Goal: Transaction & Acquisition: Purchase product/service

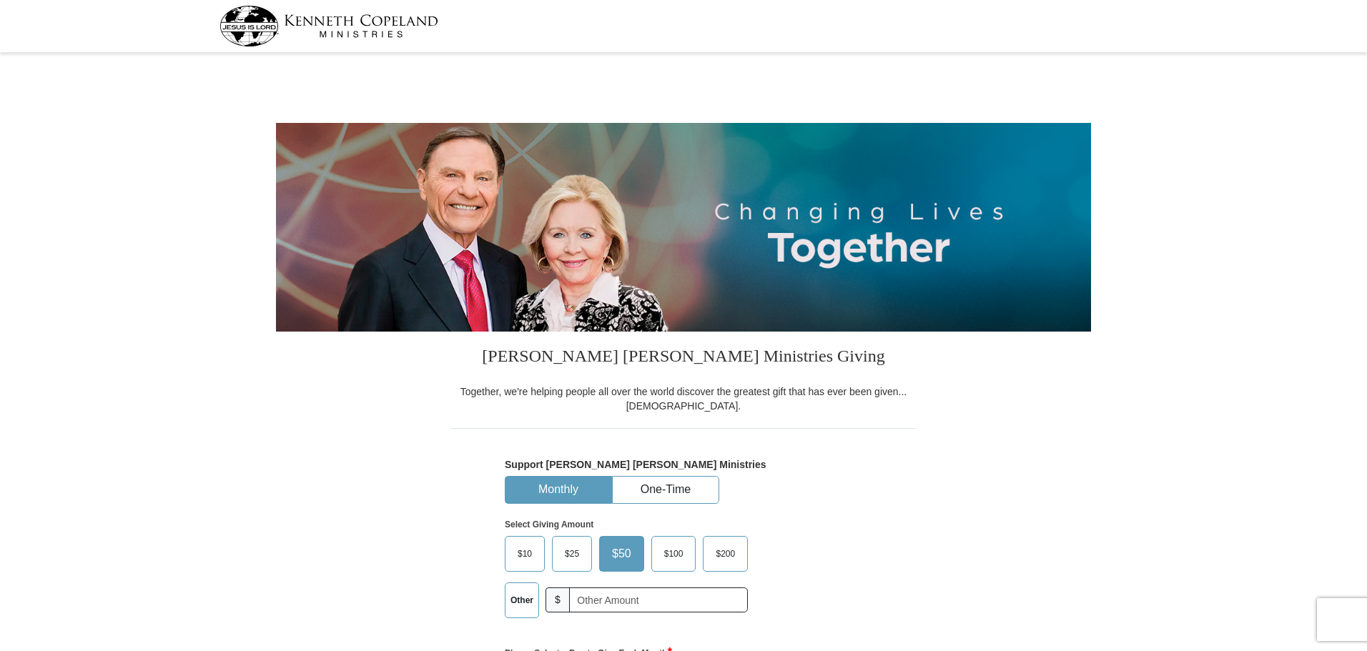
select select "FL"
click at [662, 490] on button "One-Time" at bounding box center [666, 490] width 106 height 26
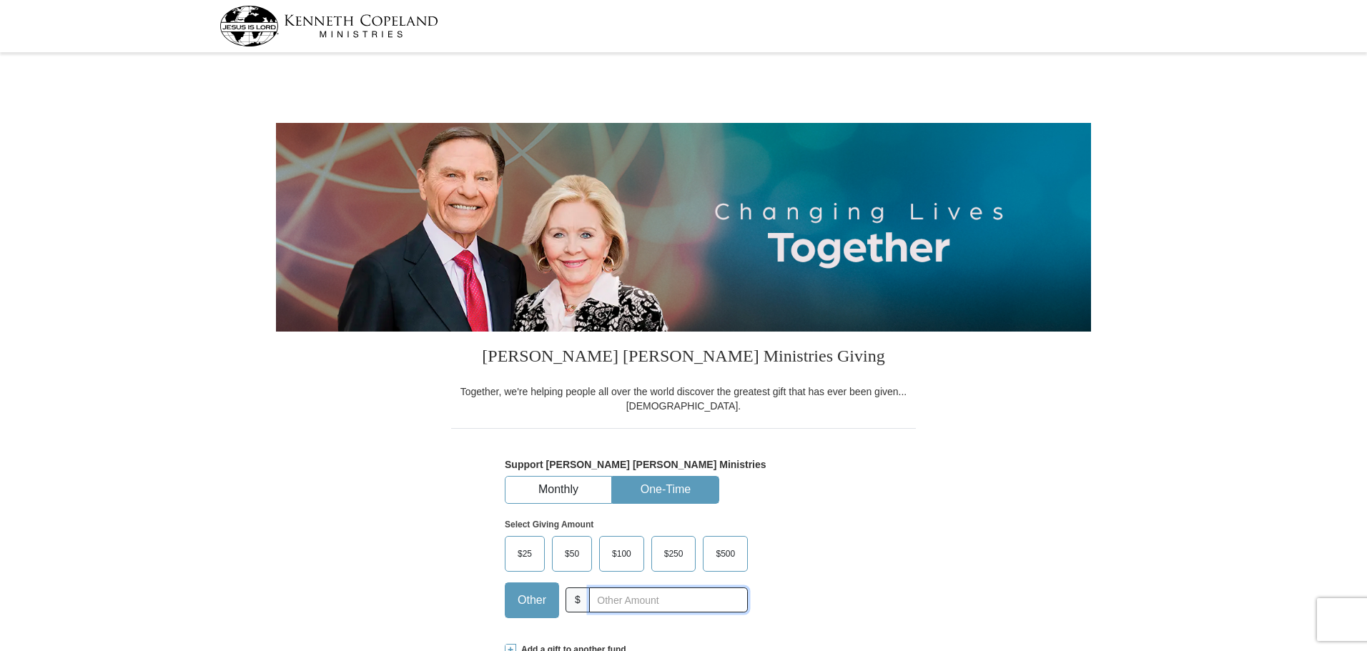
click at [628, 599] on input "text" at bounding box center [668, 600] width 159 height 25
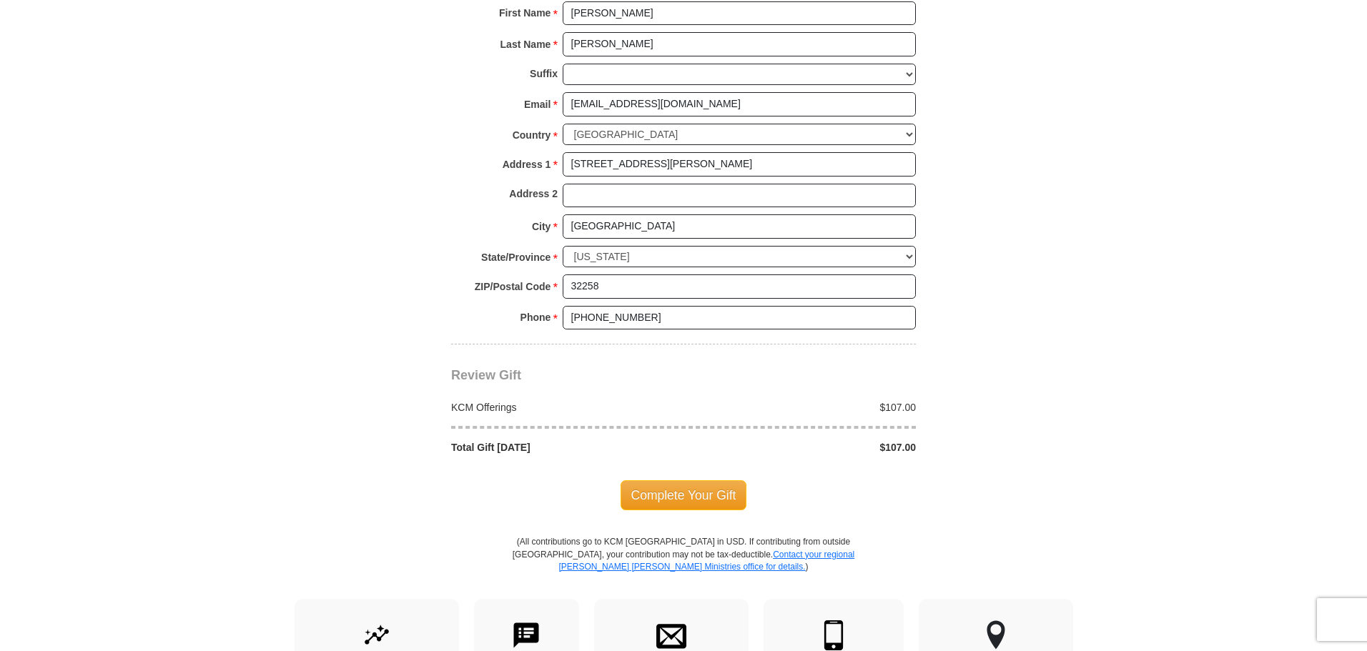
scroll to position [999, 0]
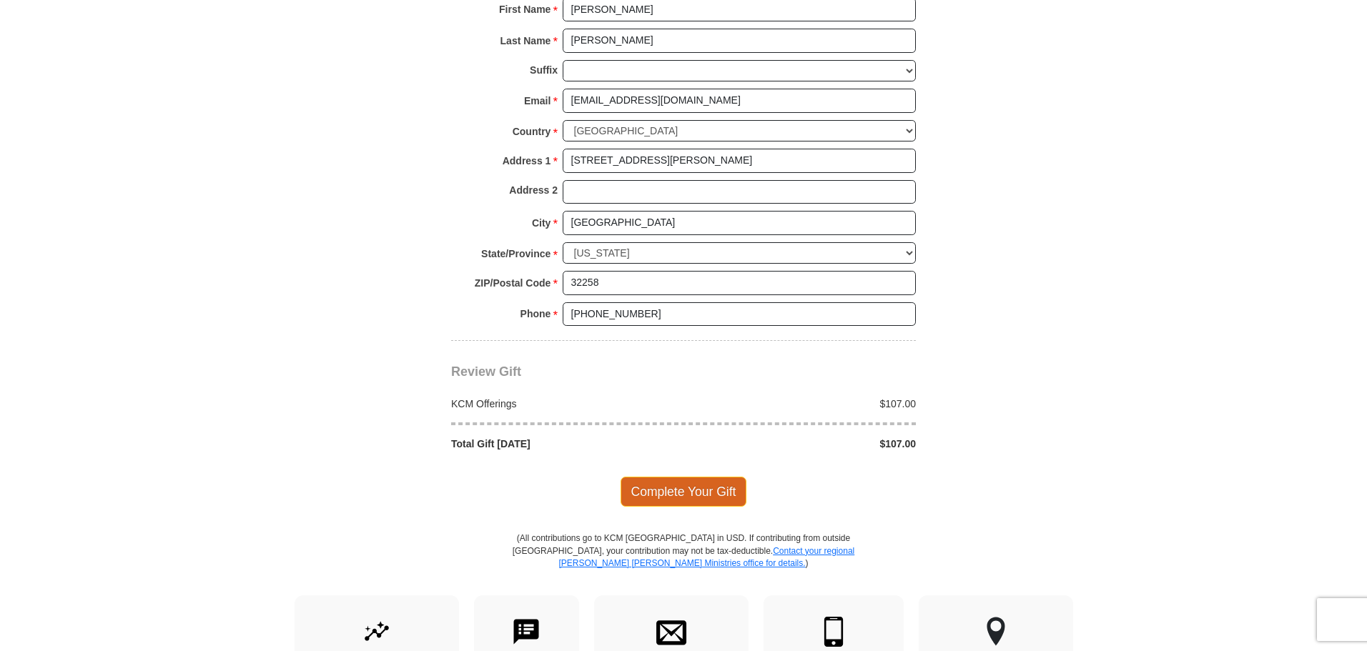
type input "107.00"
click at [716, 485] on span "Complete Your Gift" at bounding box center [684, 492] width 127 height 30
